Goal: Information Seeking & Learning: Learn about a topic

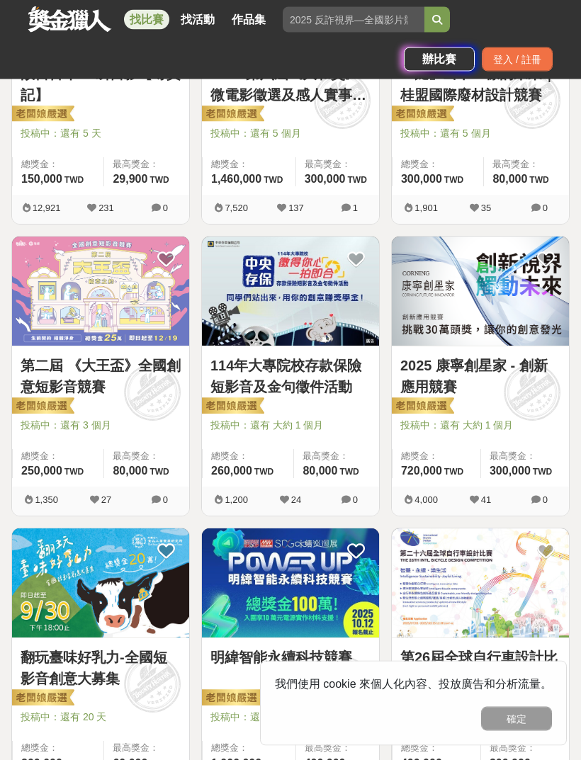
scroll to position [721, 0]
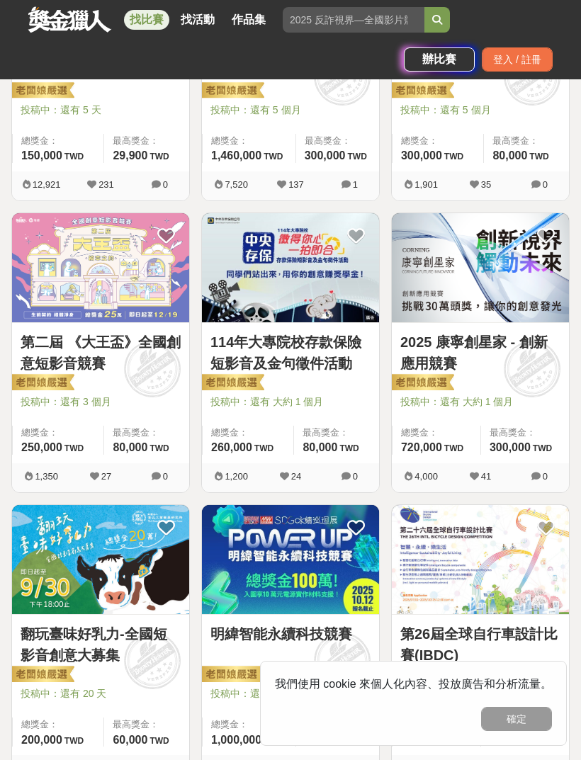
click at [446, 280] on img at bounding box center [480, 267] width 177 height 109
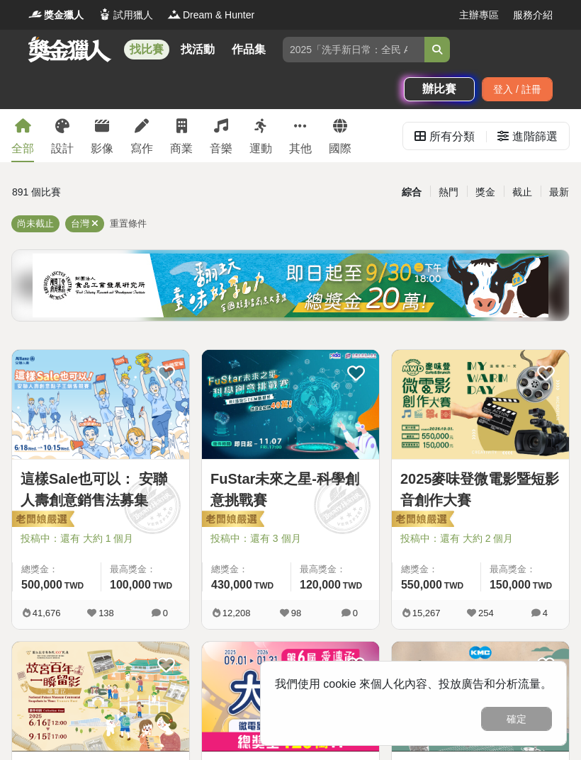
click at [525, 135] on div "進階篩選" at bounding box center [534, 137] width 45 height 28
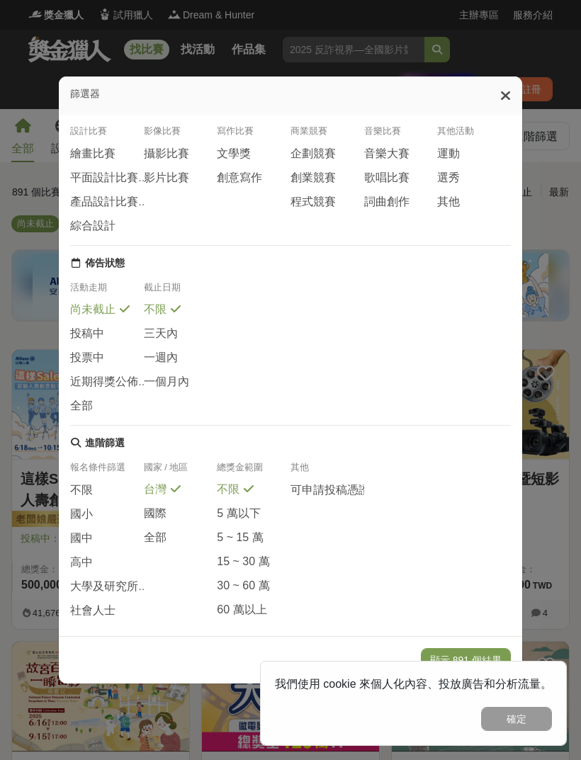
scroll to position [25, 0]
click at [84, 586] on span "大學及研究所" at bounding box center [104, 587] width 68 height 15
click at [93, 589] on span "大學及研究所" at bounding box center [104, 586] width 68 height 15
click at [505, 712] on button "確定" at bounding box center [516, 719] width 71 height 24
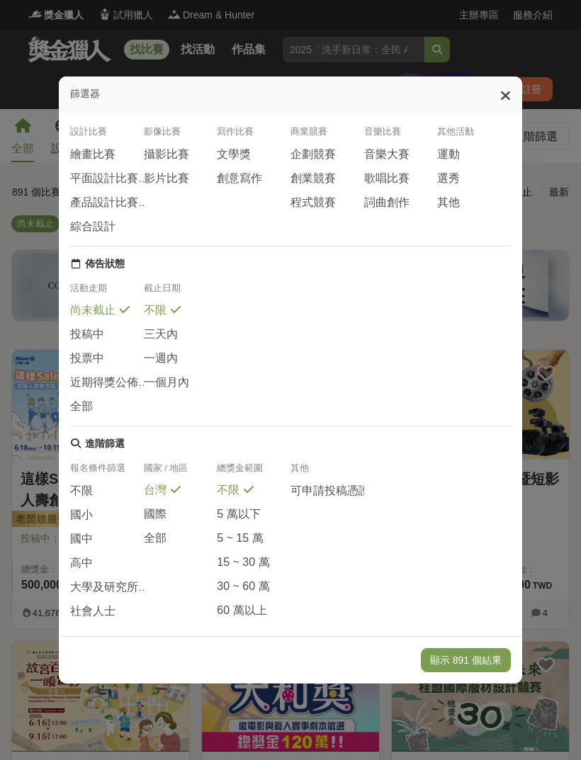
click at [446, 672] on button "顯示 891 個結果" at bounding box center [466, 660] width 90 height 24
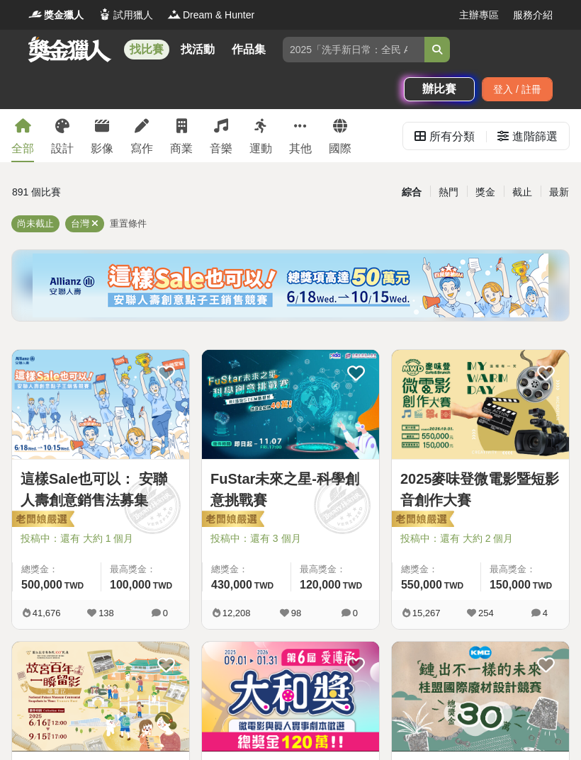
click at [518, 146] on div "進階篩選" at bounding box center [534, 137] width 45 height 28
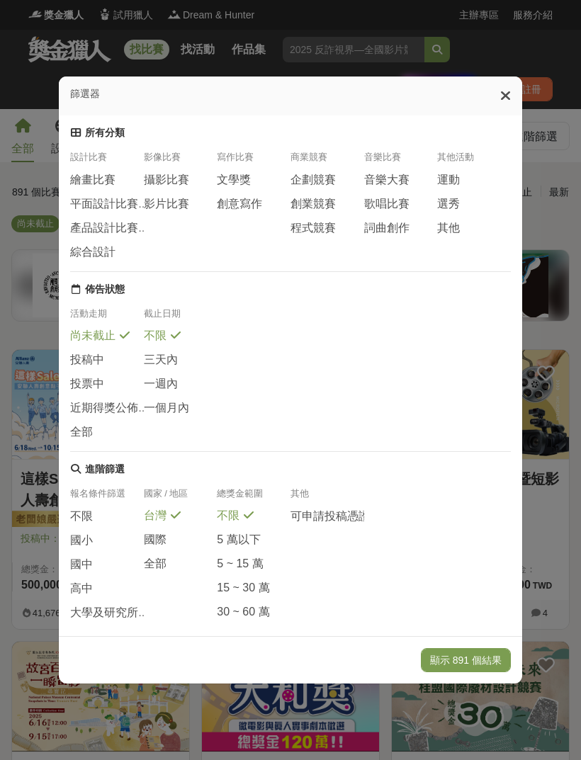
click at [92, 615] on span "大學及研究所" at bounding box center [104, 612] width 68 height 15
click at [89, 618] on span "大學及研究所" at bounding box center [104, 612] width 68 height 15
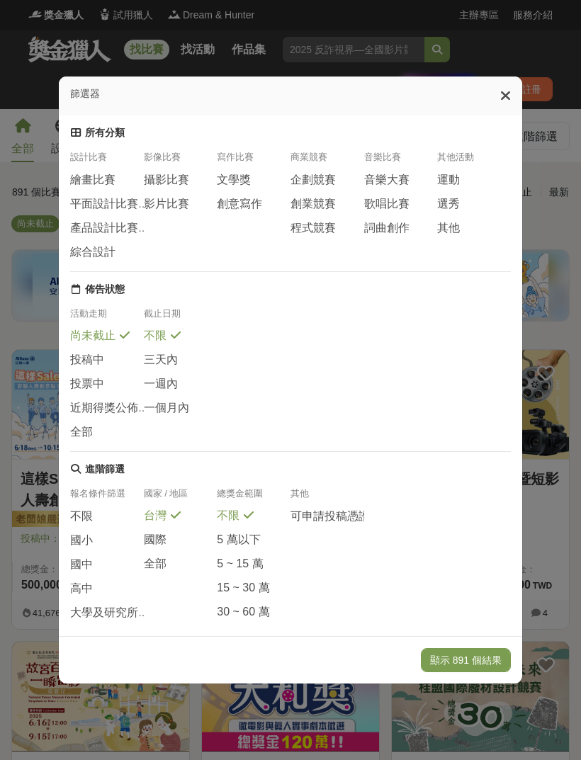
click at [81, 614] on span "大學及研究所" at bounding box center [104, 612] width 68 height 15
click at [77, 590] on span "高中" at bounding box center [81, 588] width 23 height 15
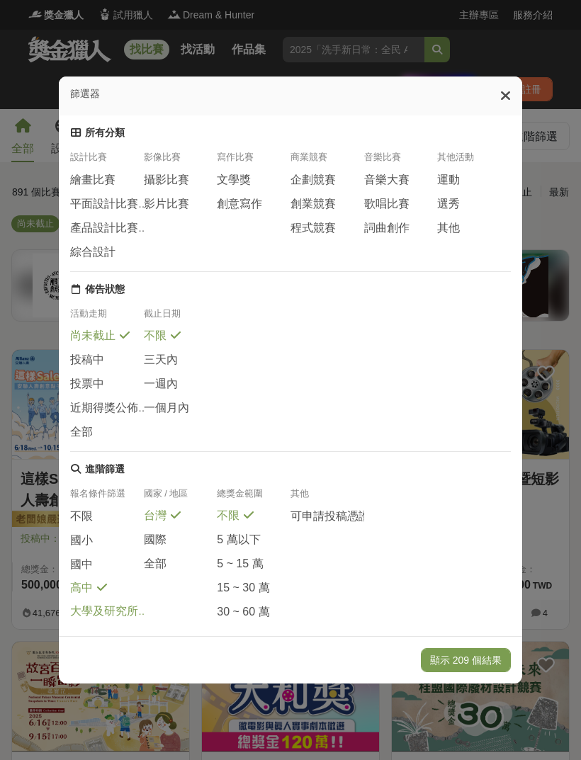
click at [81, 612] on span "大學及研究所" at bounding box center [104, 611] width 68 height 15
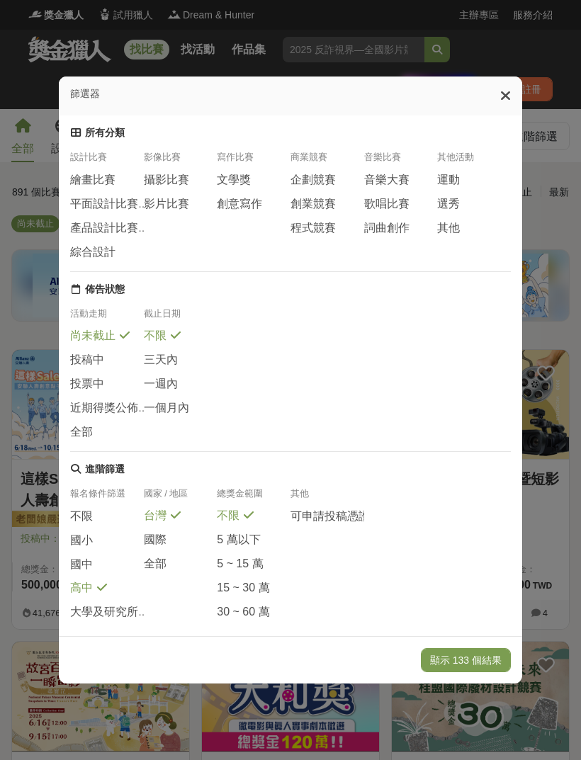
click at [78, 584] on span "高中" at bounding box center [81, 588] width 23 height 15
click at [81, 607] on span "大學及研究所" at bounding box center [104, 612] width 68 height 15
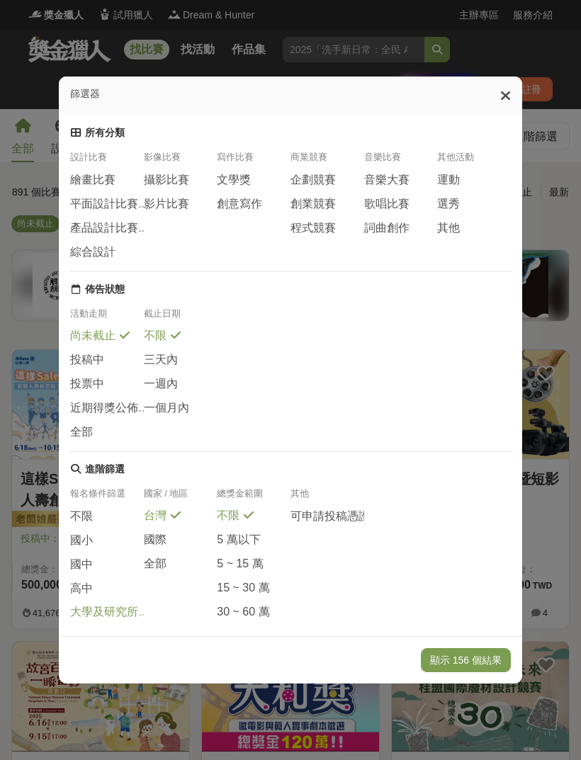
click at [448, 672] on button "顯示 156 個結果" at bounding box center [466, 660] width 90 height 24
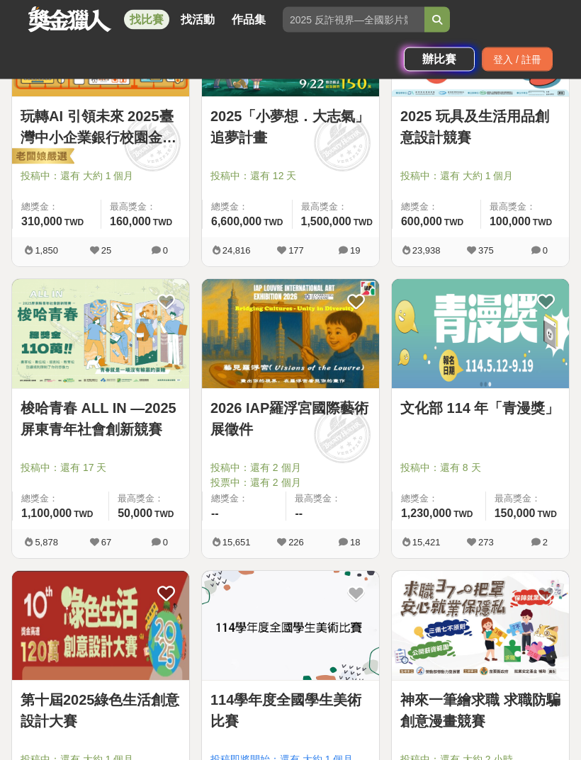
scroll to position [657, 0]
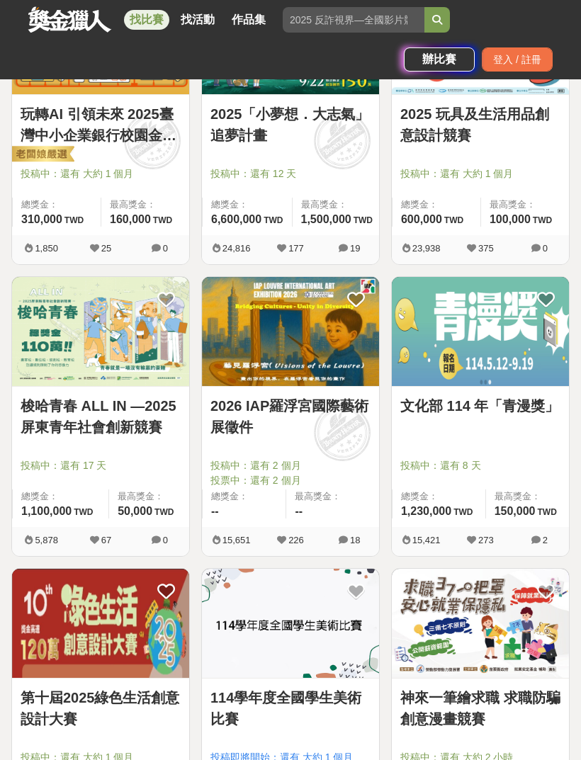
click at [120, 338] on img at bounding box center [100, 331] width 177 height 109
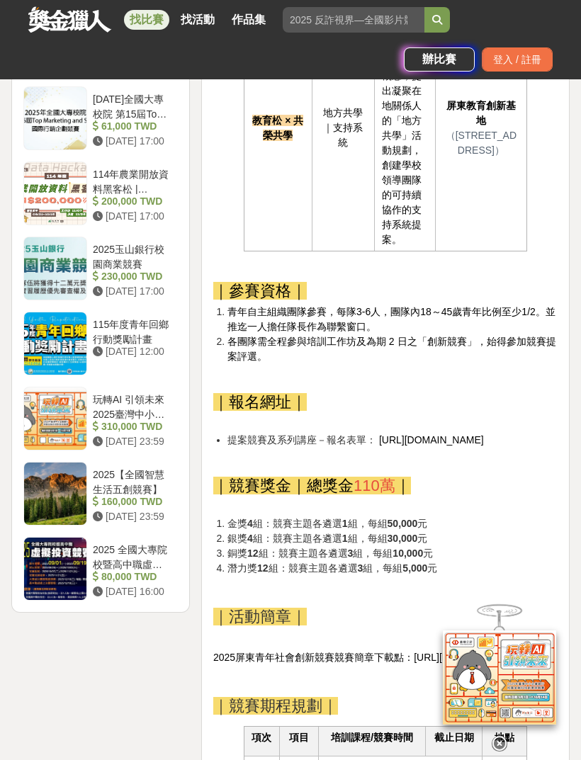
scroll to position [1935, 0]
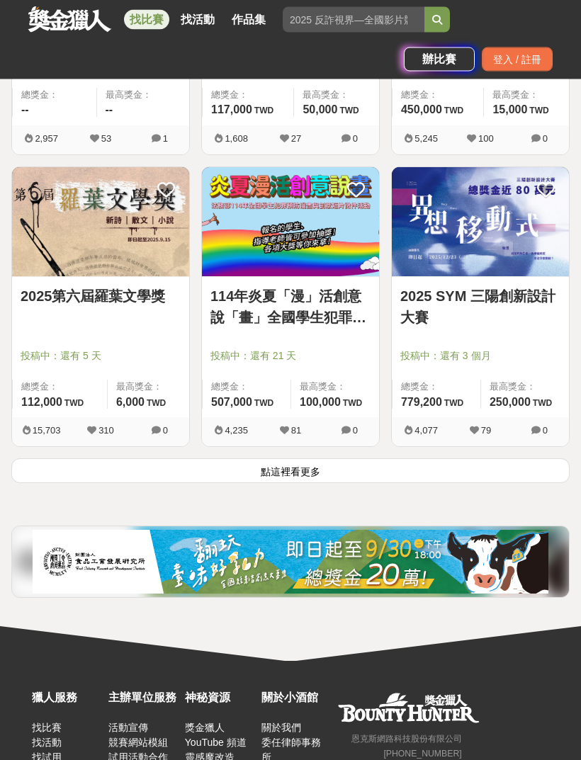
scroll to position [2316, 0]
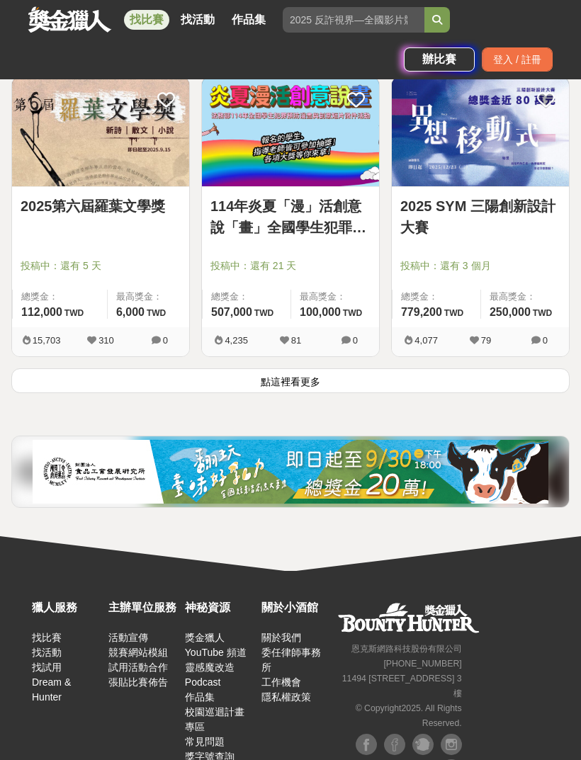
click at [261, 381] on button "點這裡看更多" at bounding box center [290, 380] width 558 height 25
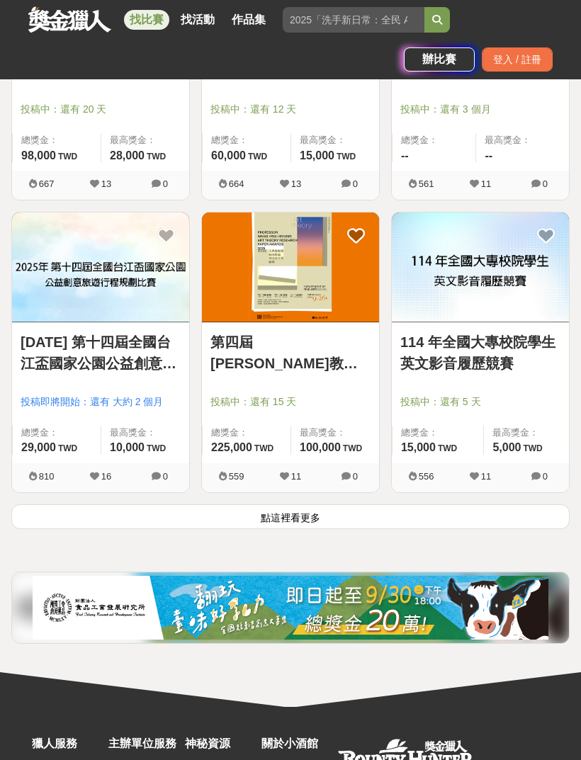
scroll to position [4517, 0]
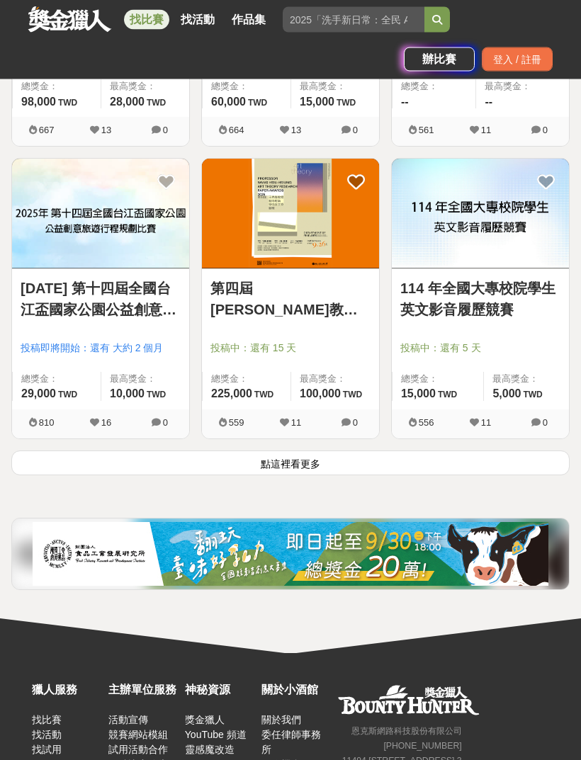
click at [236, 473] on button "點這裡看更多" at bounding box center [290, 463] width 558 height 25
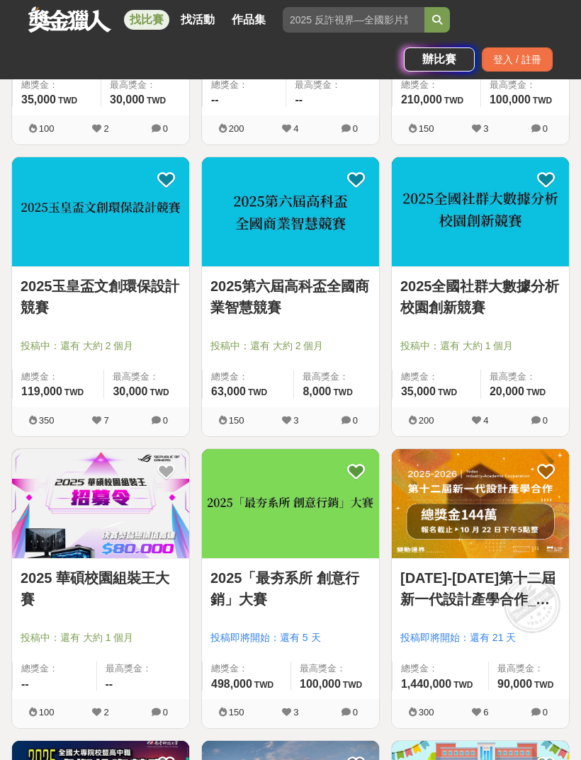
scroll to position [6045, 0]
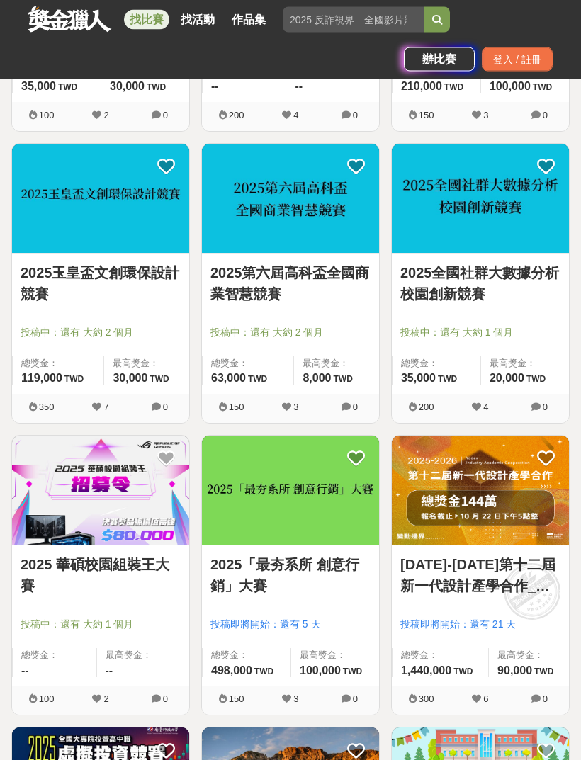
click at [428, 288] on link "2025全國社群大數據分析校園創新競賽" at bounding box center [480, 284] width 160 height 42
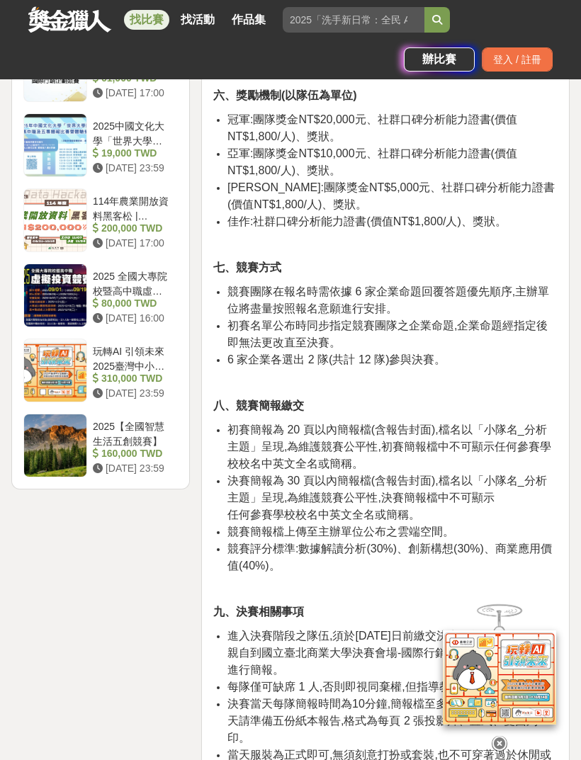
scroll to position [1817, 0]
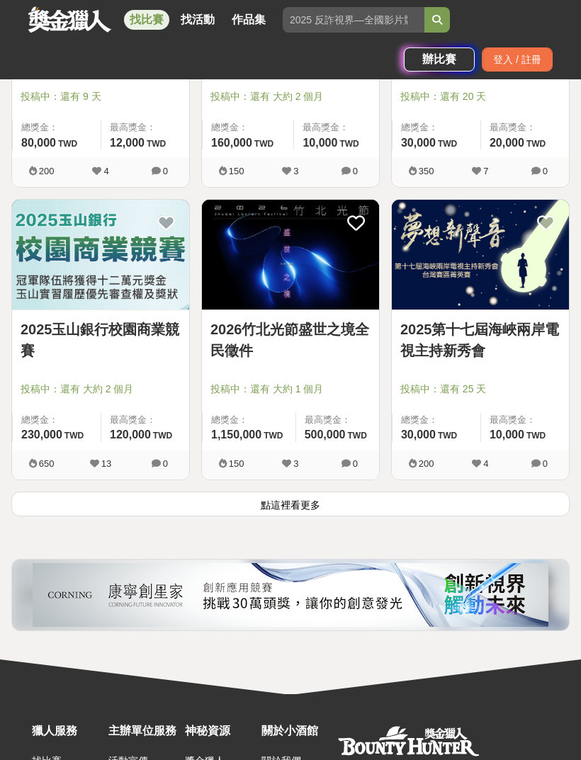
scroll to position [6876, 0]
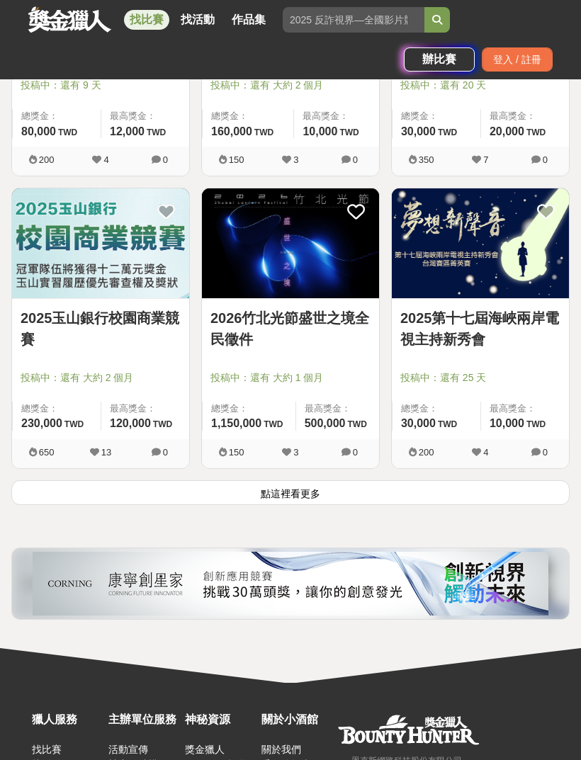
click at [265, 495] on button "點這裡看更多" at bounding box center [290, 492] width 558 height 25
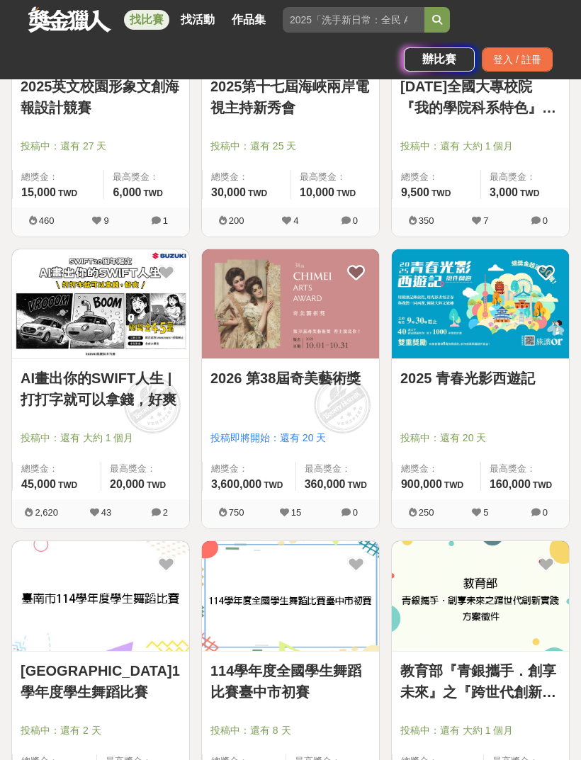
scroll to position [7445, 0]
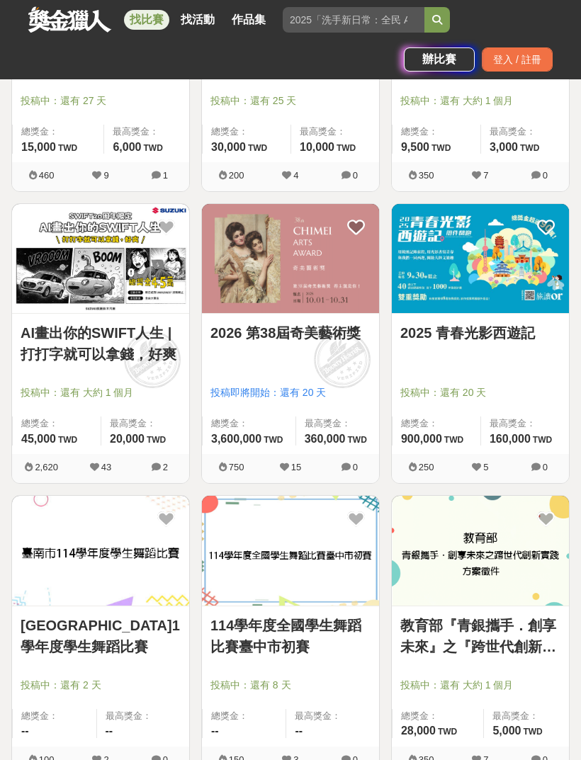
click at [271, 290] on img at bounding box center [290, 258] width 177 height 109
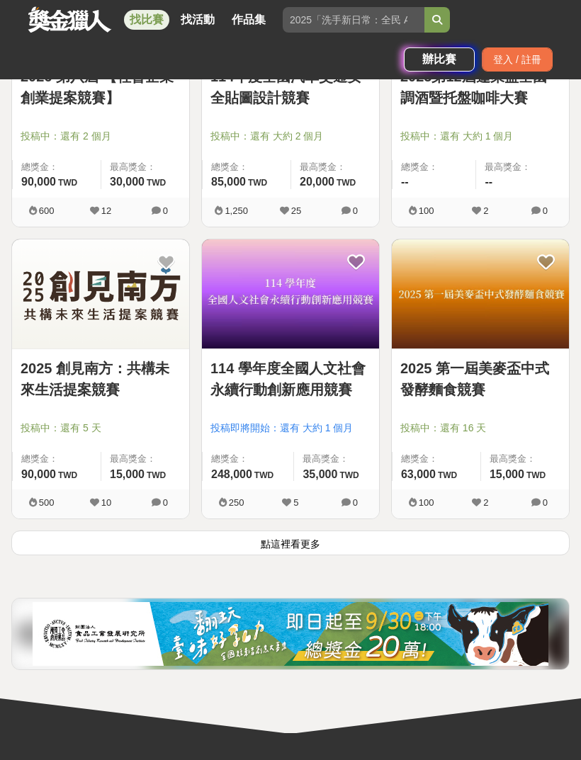
scroll to position [9219, 0]
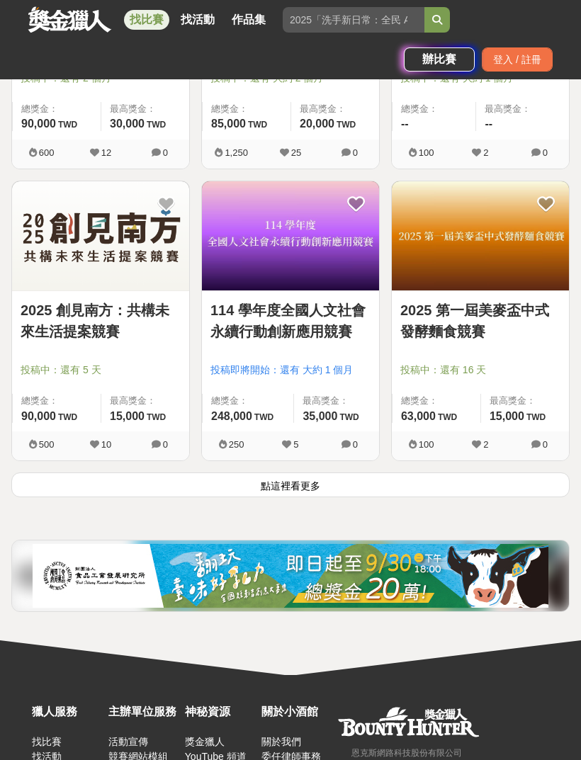
click at [266, 487] on button "點這裡看更多" at bounding box center [290, 484] width 558 height 25
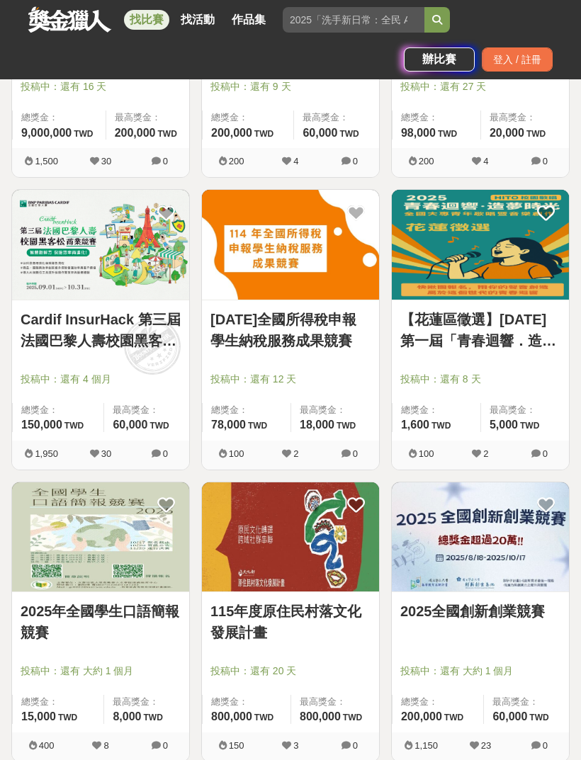
scroll to position [10998, 0]
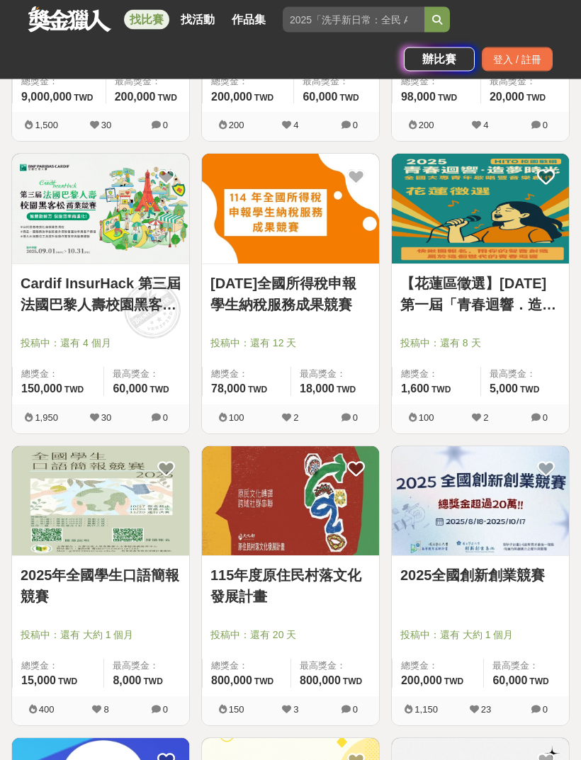
click at [253, 221] on img at bounding box center [290, 208] width 177 height 109
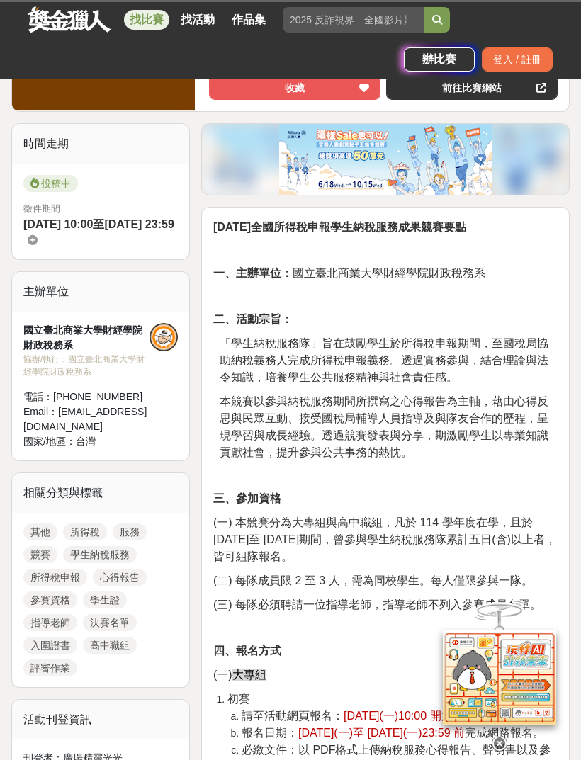
scroll to position [392, 0]
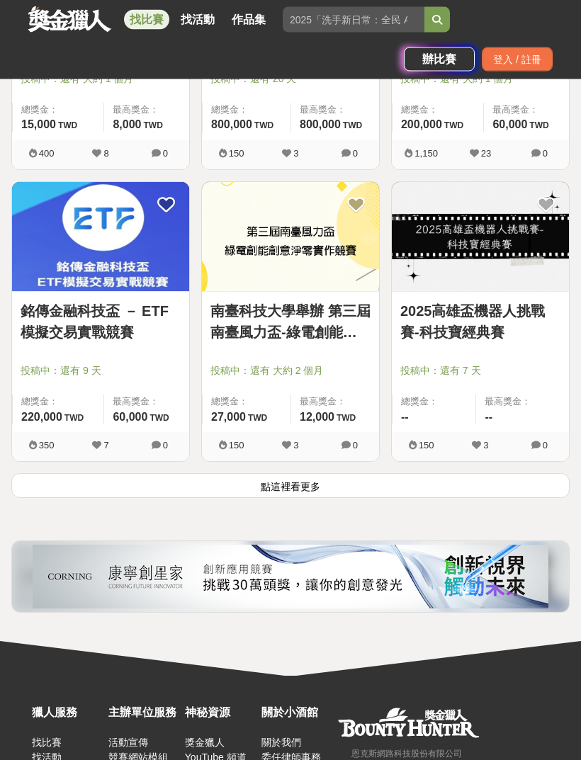
scroll to position [11554, 0]
click at [265, 494] on button "點這裡看更多" at bounding box center [290, 485] width 558 height 25
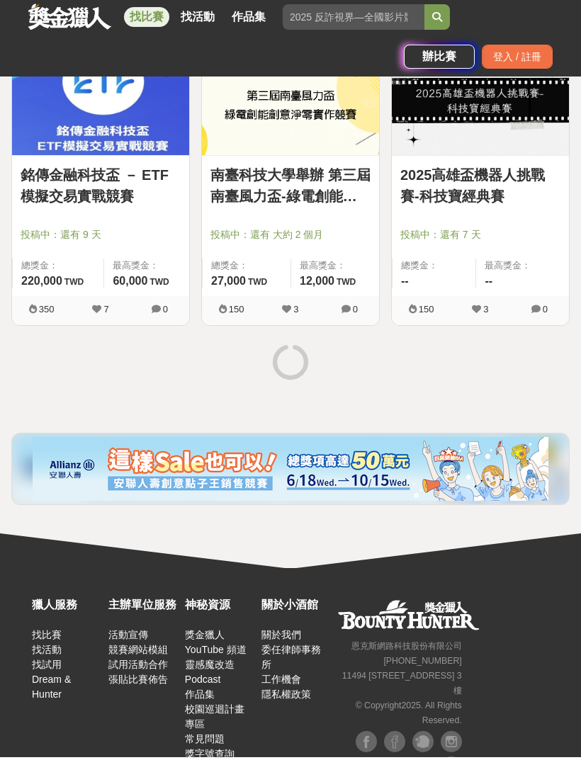
scroll to position [11688, 0]
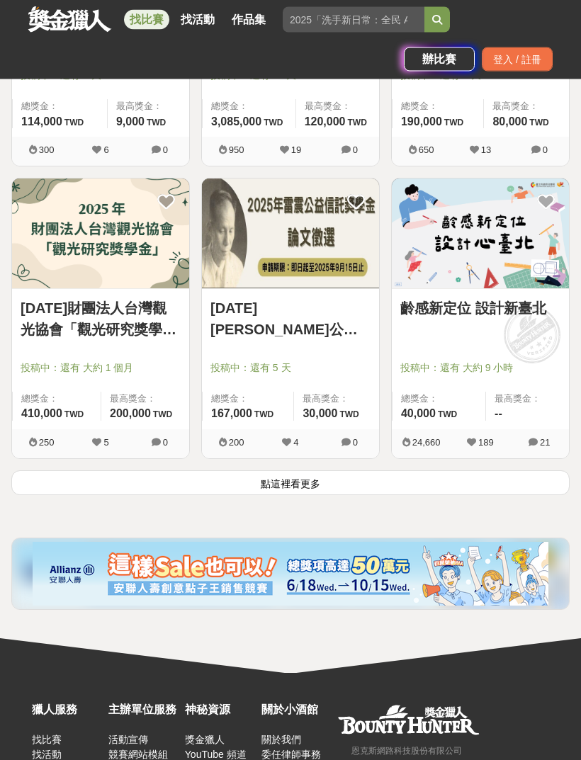
click at [222, 494] on button "點這裡看更多" at bounding box center [290, 483] width 558 height 25
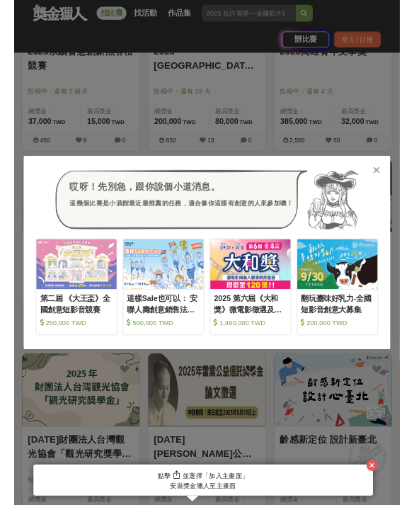
scroll to position [13717, 0]
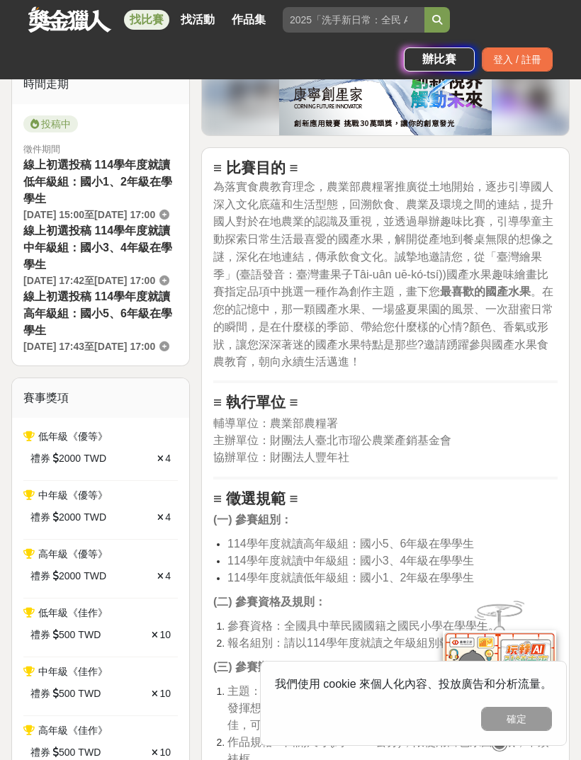
scroll to position [443, 0]
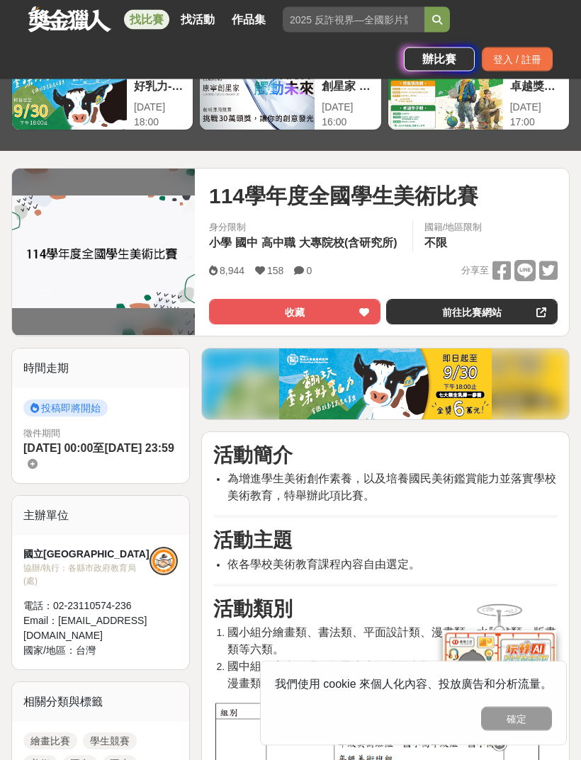
scroll to position [57, 0]
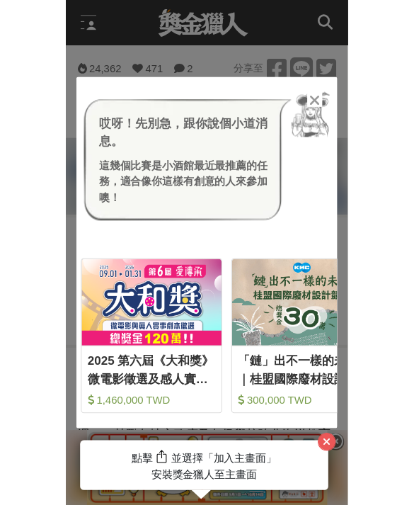
scroll to position [511, 0]
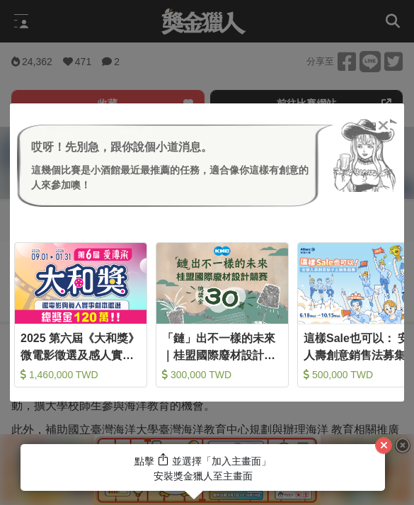
click at [389, 443] on button "button" at bounding box center [383, 445] width 17 height 17
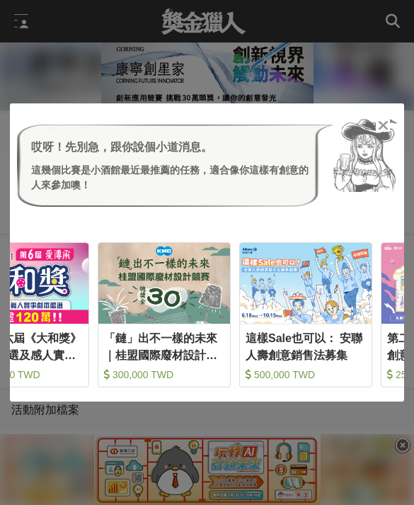
scroll to position [0, 57]
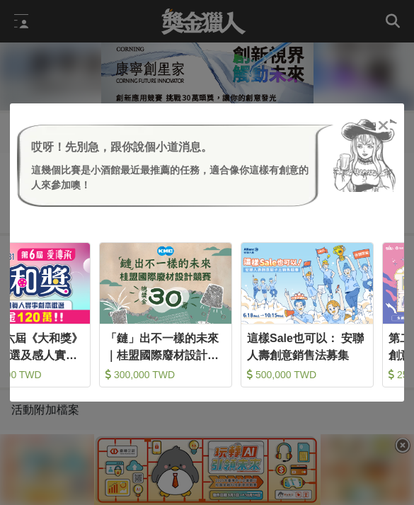
click at [380, 132] on icon at bounding box center [383, 125] width 11 height 14
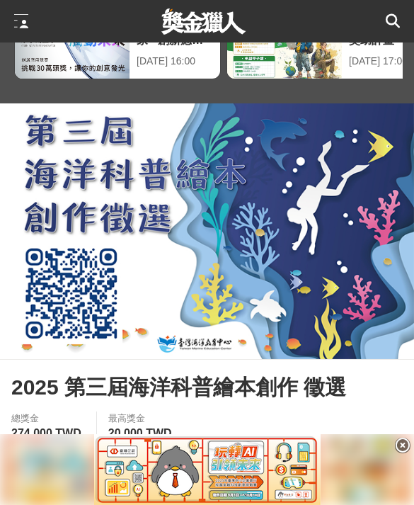
scroll to position [0, 0]
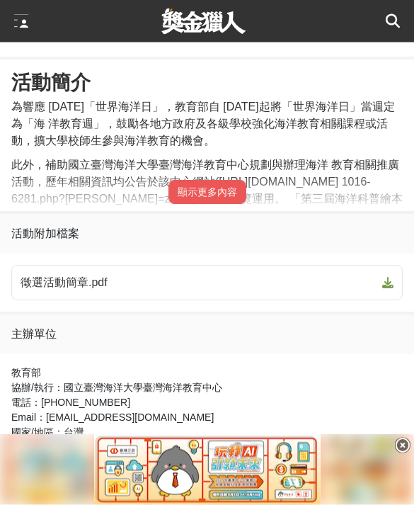
click at [185, 205] on button "顯示更多內容" at bounding box center [208, 193] width 78 height 24
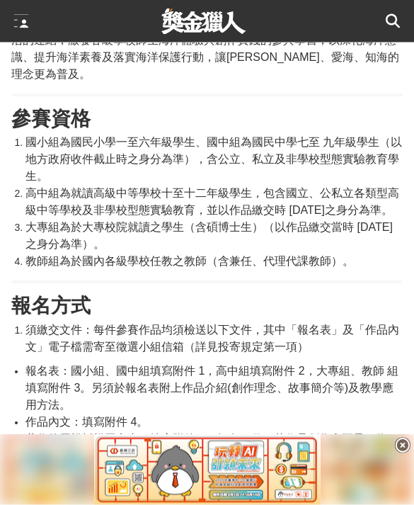
scroll to position [999, 0]
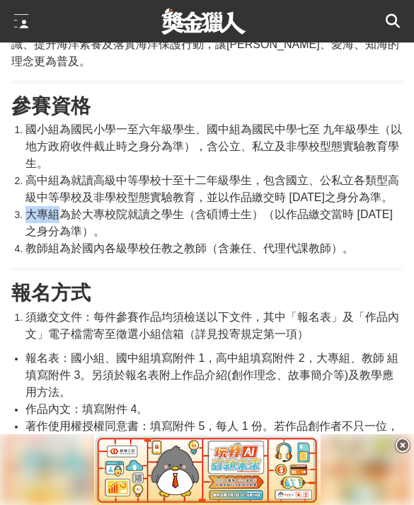
click at [97, 227] on span "大專組為於大專校院就讀之學生（含碩博士生）（以作品繳交當時 114 年 10 月 31 日之身分為準）。" at bounding box center [209, 222] width 368 height 29
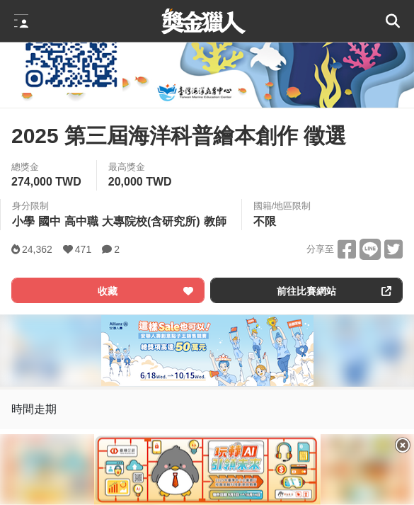
scroll to position [178, 0]
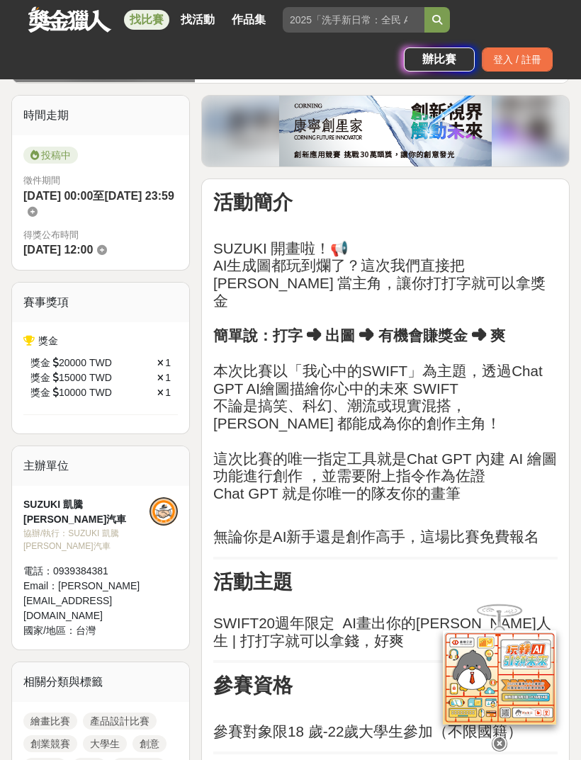
scroll to position [418, 0]
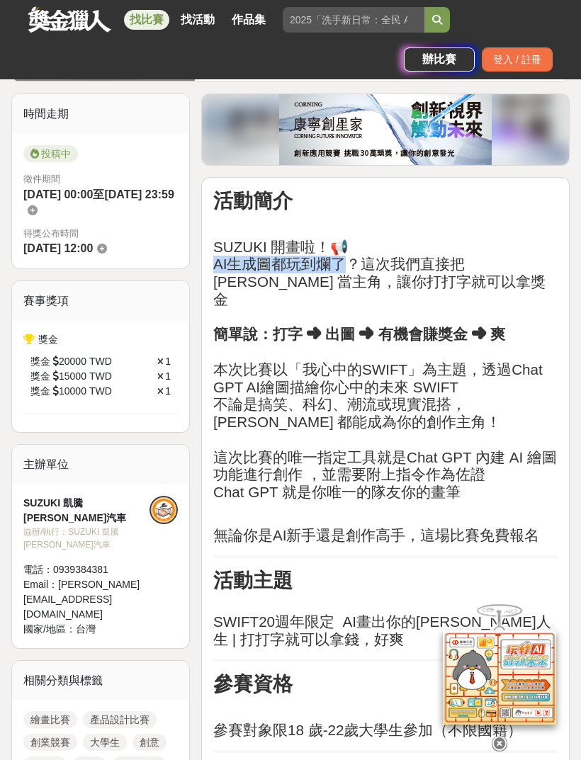
click at [258, 290] on h2 "SUZUKI 開畫啦！📢 AI生成圖都玩到爛了？這次我們直接把 [PERSON_NAME] 當主角，讓你打打字就可以拿獎金 簡單說：打字 ➜ 出圖 ➜ 有機會…" at bounding box center [385, 370] width 344 height 263
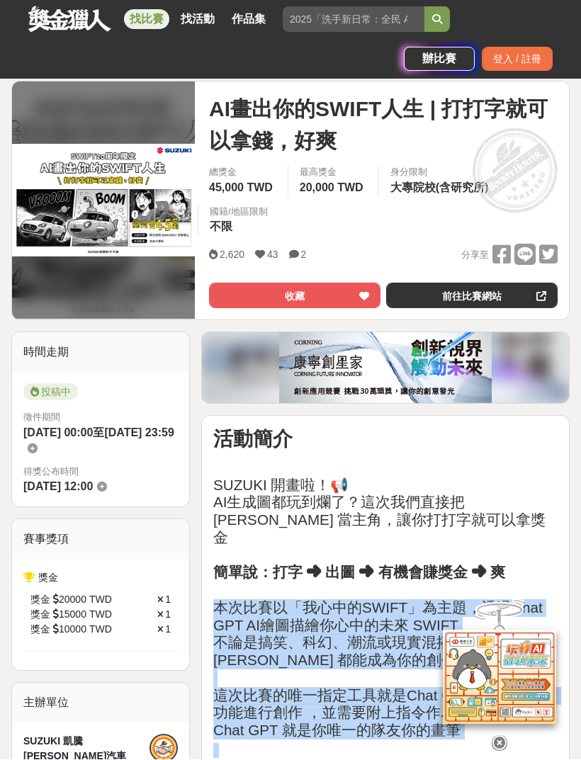
scroll to position [180, 0]
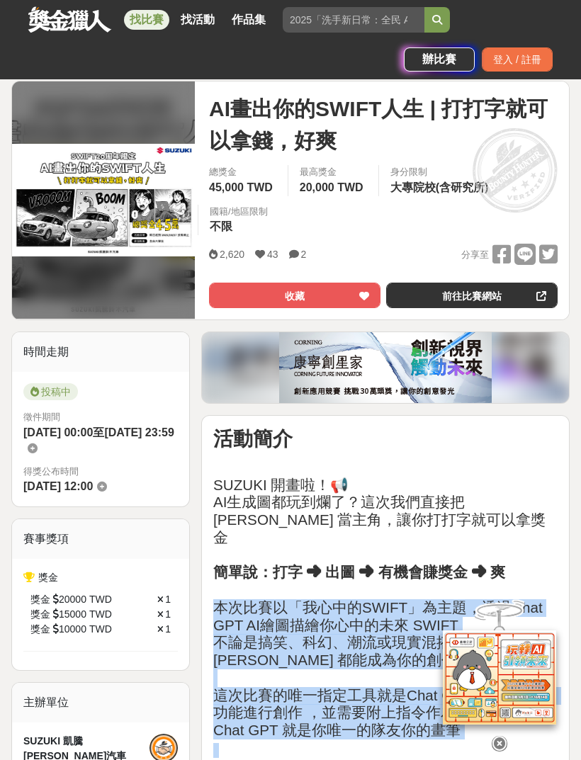
click at [408, 297] on link "前往比賽網站" at bounding box center [471, 295] width 171 height 25
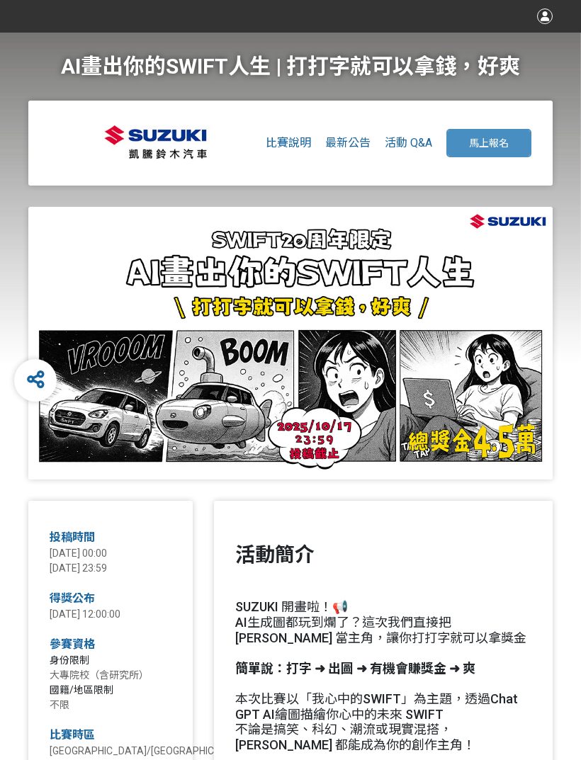
click at [456, 148] on button "馬上報名" at bounding box center [488, 143] width 85 height 28
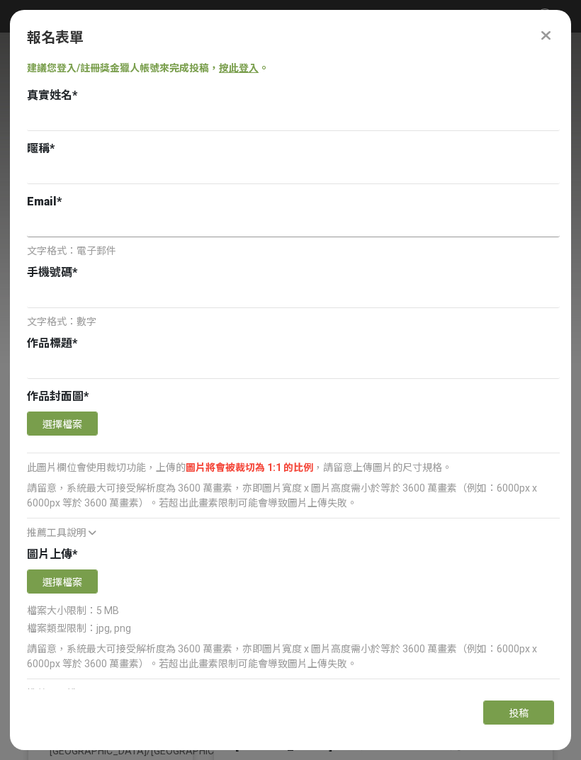
scroll to position [55, 0]
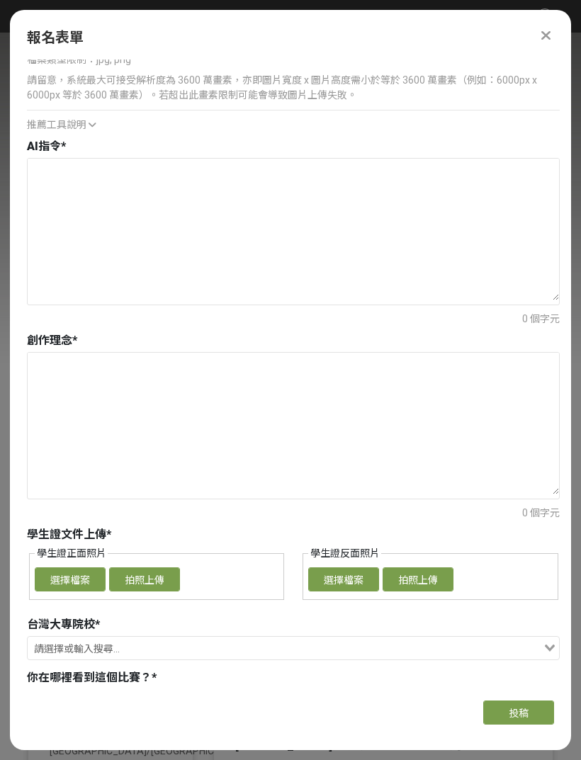
click at [550, 28] on icon at bounding box center [545, 35] width 9 height 14
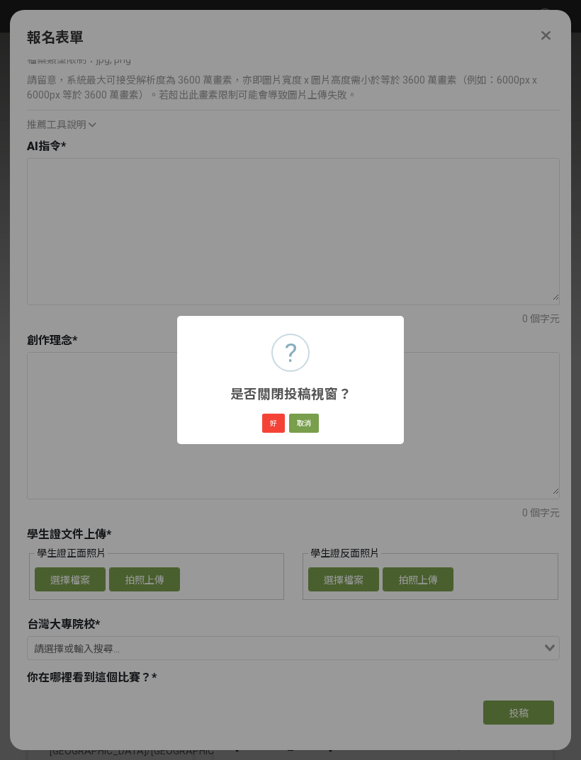
scroll to position [632, 0]
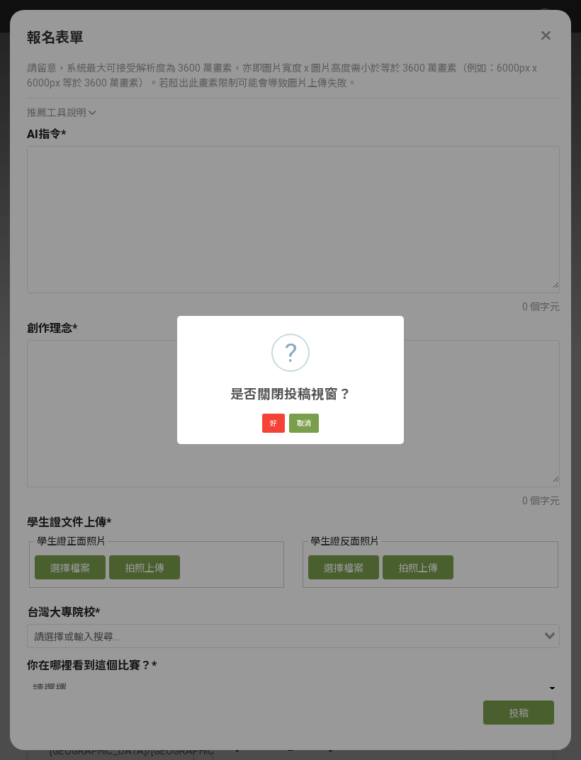
click at [271, 424] on button "好" at bounding box center [273, 424] width 23 height 20
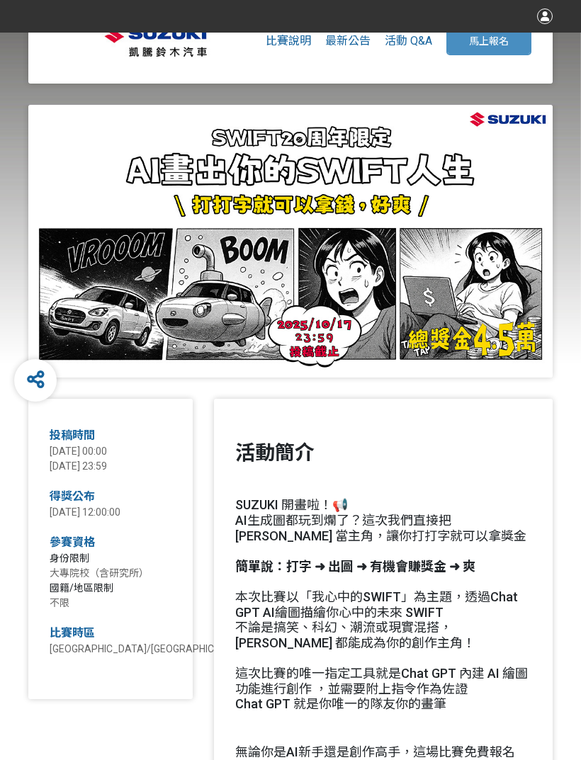
scroll to position [0, 0]
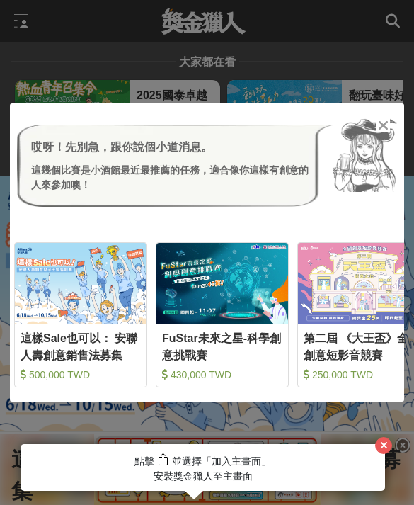
click at [383, 446] on icon "button" at bounding box center [384, 445] width 8 height 10
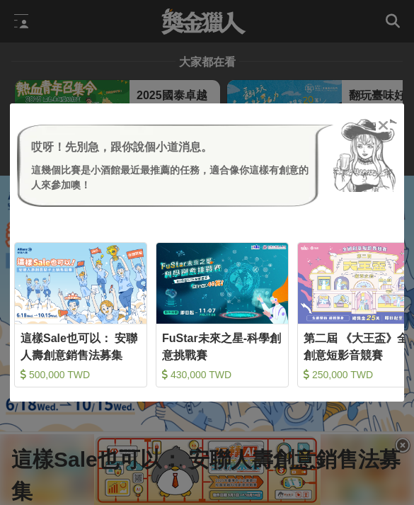
click at [382, 124] on icon at bounding box center [383, 125] width 11 height 14
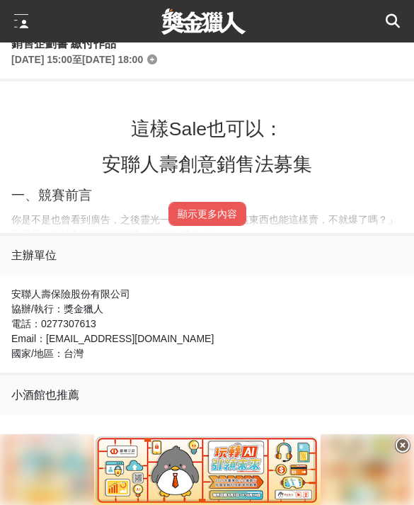
scroll to position [818, 0]
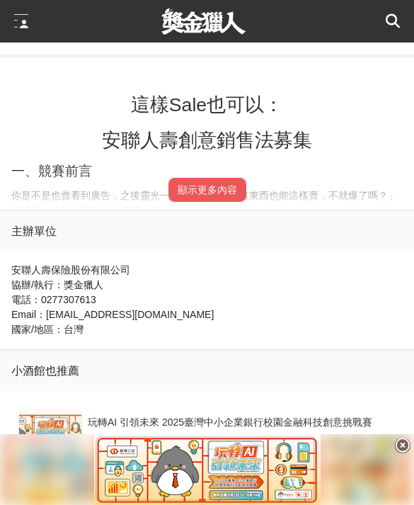
click at [178, 202] on button "顯示更多內容" at bounding box center [208, 190] width 78 height 24
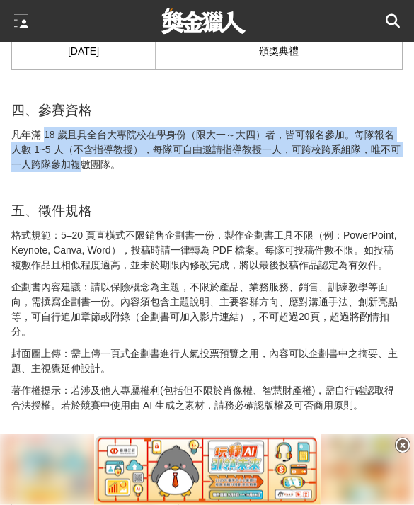
scroll to position [1452, 0]
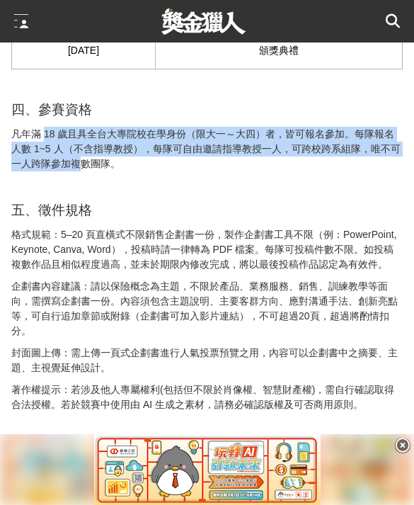
click at [30, 234] on p "格式規範：5–20 頁直橫式不限銷售企劃書一份，製作企劃書工具不限（例：PowerPoint, Keynote, Canva, Word），投稿時請一律轉為 …" at bounding box center [207, 249] width 392 height 45
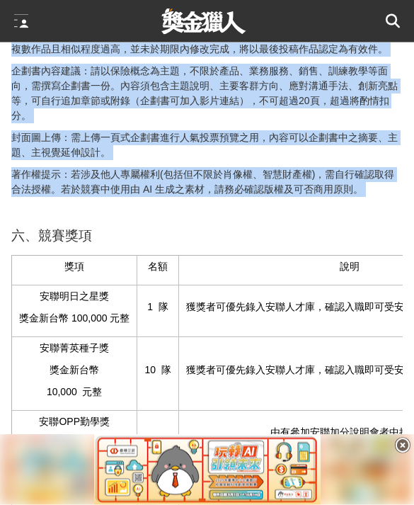
scroll to position [1667, 0]
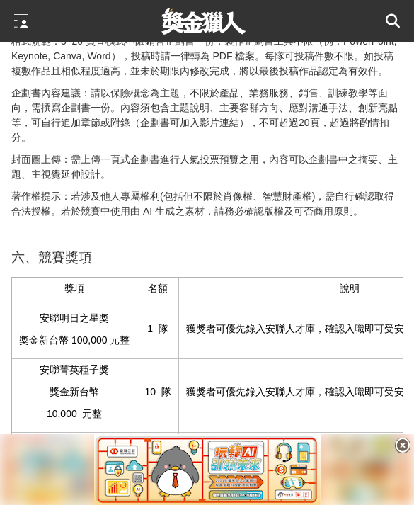
scroll to position [1605, 0]
